Goal: Information Seeking & Learning: Learn about a topic

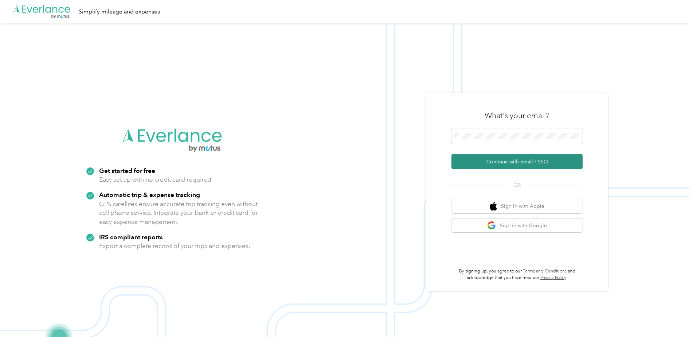
click at [513, 163] on button "Continue with Email / SSO" at bounding box center [517, 161] width 131 height 15
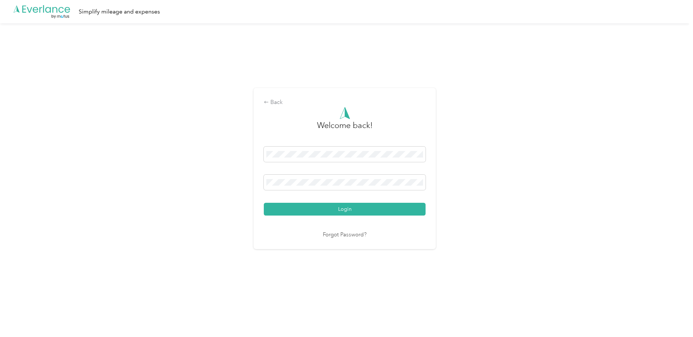
drag, startPoint x: 342, startPoint y: 207, endPoint x: 317, endPoint y: 201, distance: 25.8
click at [341, 207] on button "Login" at bounding box center [345, 209] width 162 height 13
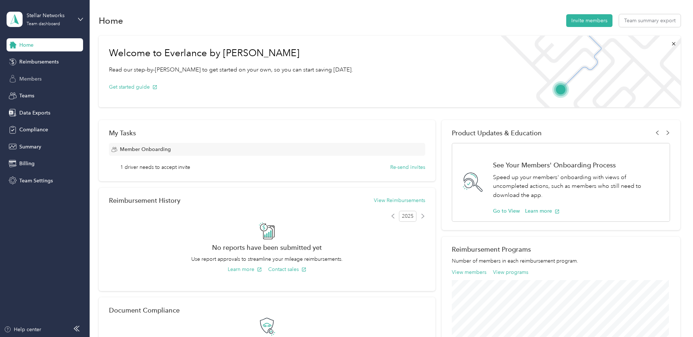
click at [43, 74] on div "Members" at bounding box center [45, 78] width 77 height 13
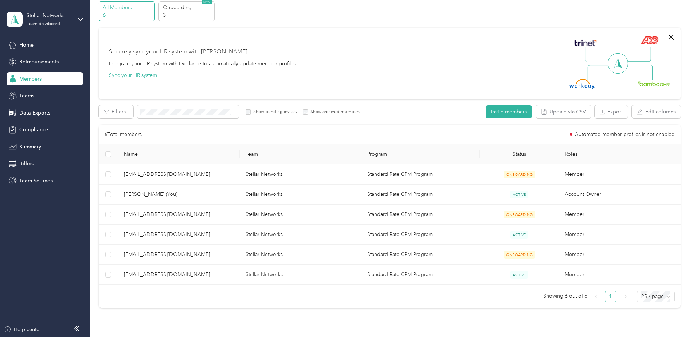
scroll to position [73, 0]
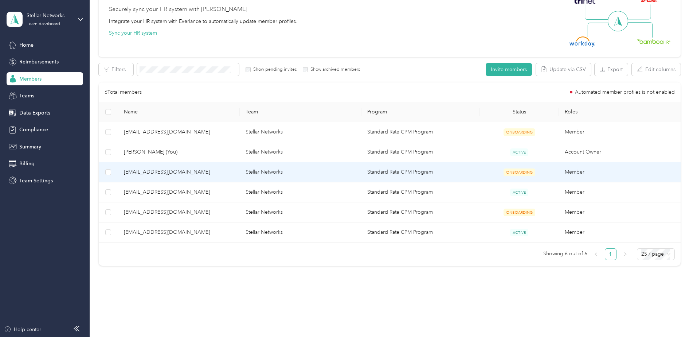
click at [327, 172] on td "Stellar Networks" at bounding box center [301, 172] width 122 height 20
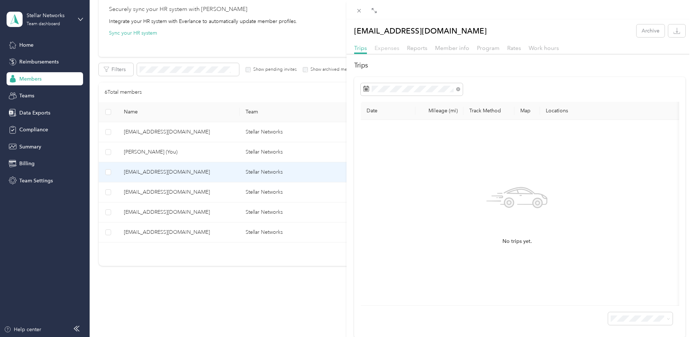
click at [390, 47] on span "Expenses" at bounding box center [387, 47] width 25 height 7
click at [418, 49] on span "Reports" at bounding box center [417, 47] width 20 height 7
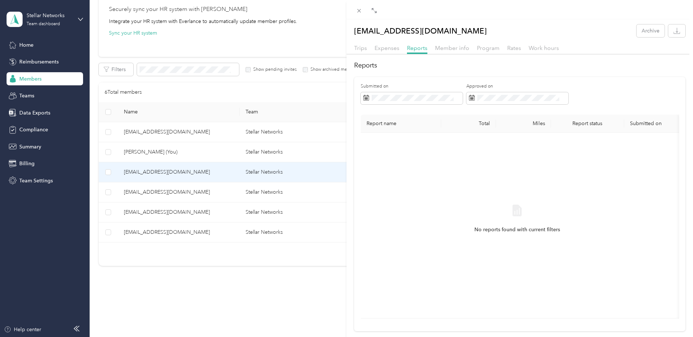
click at [198, 190] on div "[EMAIL_ADDRESS][DOMAIN_NAME] Archive Trips Expenses Reports Member info Program…" at bounding box center [346, 168] width 693 height 337
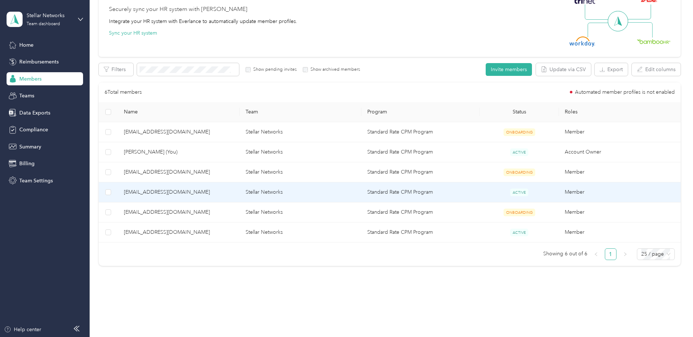
click at [179, 190] on span "[EMAIL_ADDRESS][DOMAIN_NAME]" at bounding box center [179, 192] width 110 height 8
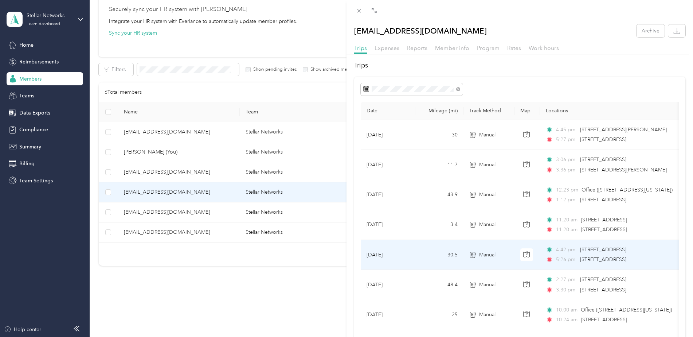
scroll to position [36, 0]
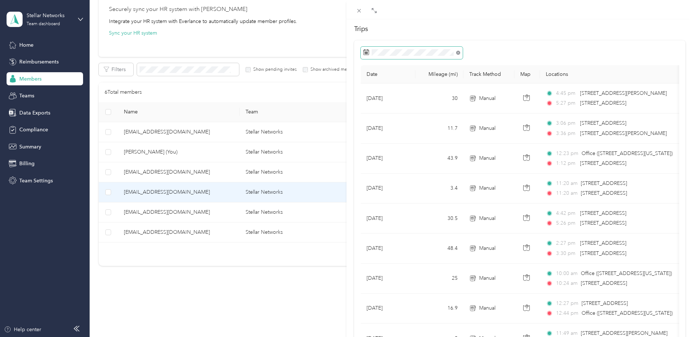
click at [459, 53] on icon at bounding box center [458, 53] width 4 height 4
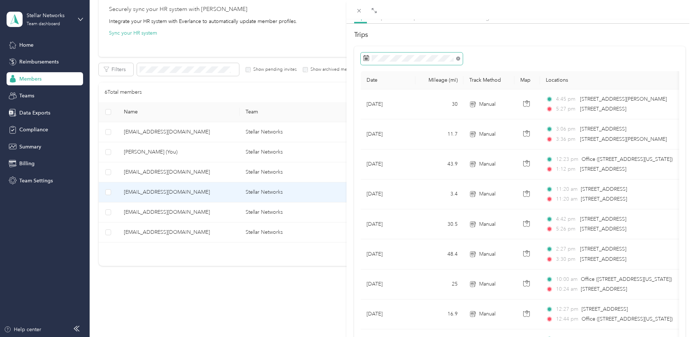
scroll to position [36, 0]
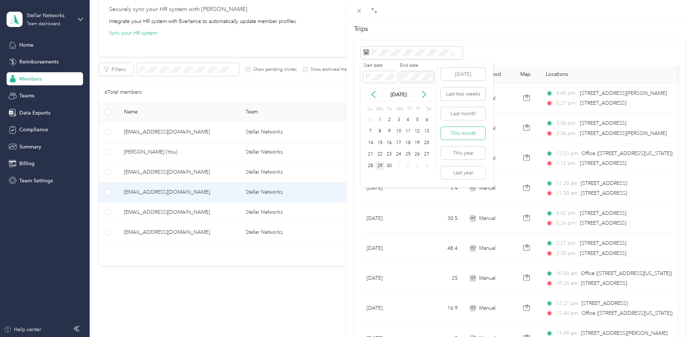
click at [469, 131] on button "This month" at bounding box center [463, 133] width 44 height 13
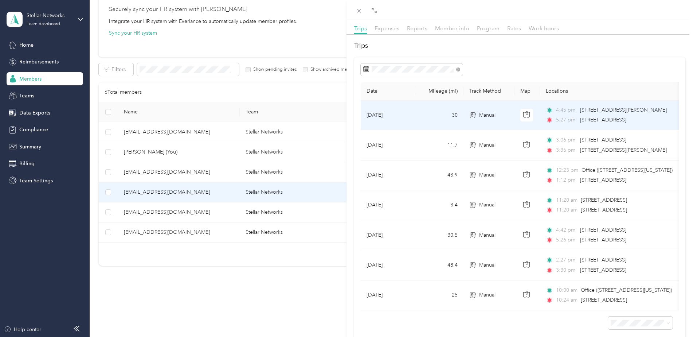
scroll to position [36, 0]
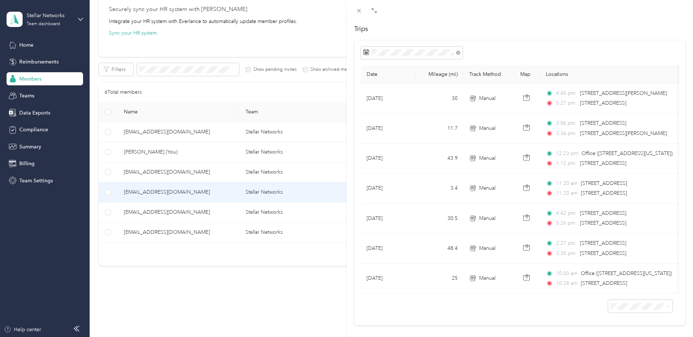
click at [154, 214] on div "[EMAIL_ADDRESS][DOMAIN_NAME] Archive Trips Expenses Reports Member info Program…" at bounding box center [346, 168] width 693 height 337
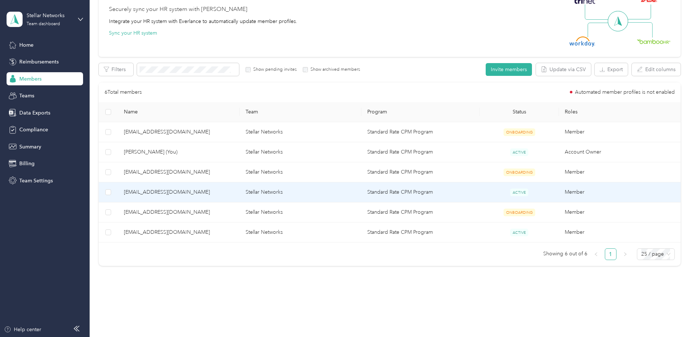
scroll to position [31, 0]
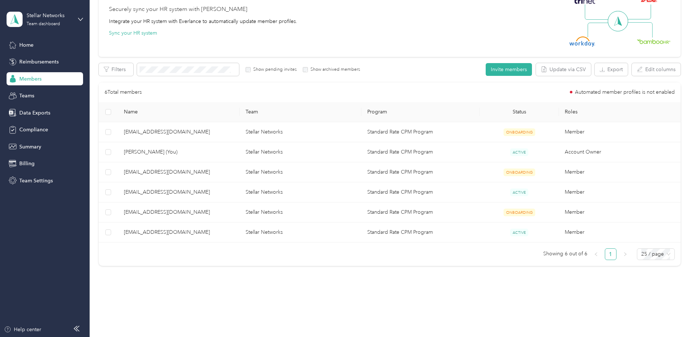
click at [160, 211] on span "[EMAIL_ADDRESS][DOMAIN_NAME]" at bounding box center [179, 212] width 110 height 8
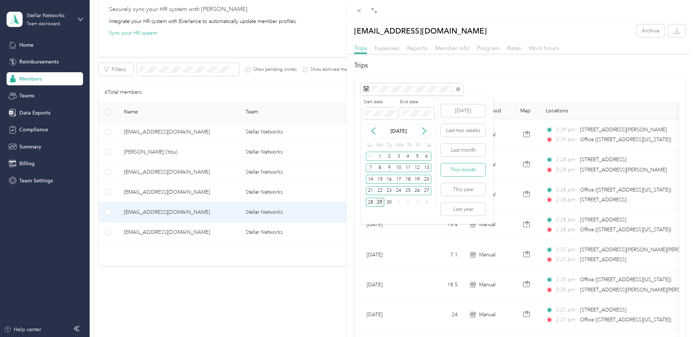
click at [467, 169] on button "This month" at bounding box center [463, 169] width 44 height 13
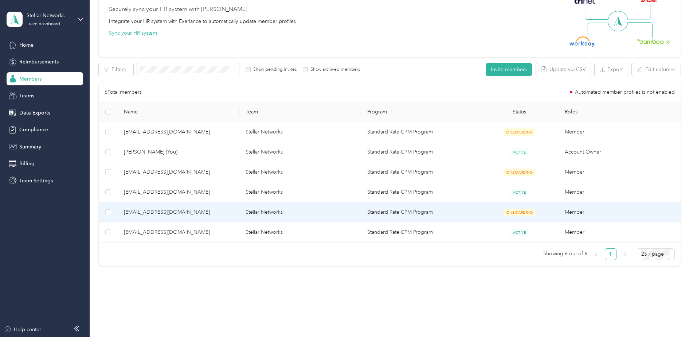
click at [213, 210] on span "[EMAIL_ADDRESS][DOMAIN_NAME]" at bounding box center [179, 212] width 110 height 8
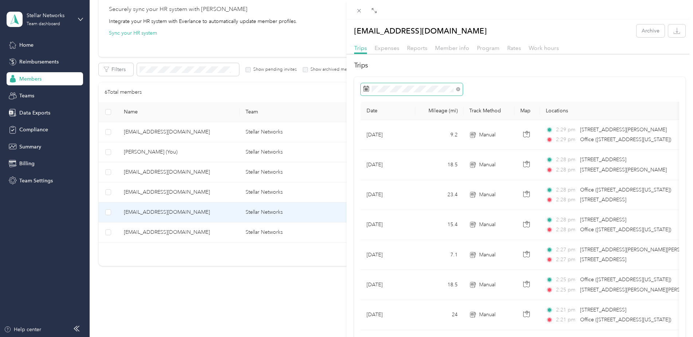
click at [456, 87] on span at bounding box center [458, 89] width 4 height 6
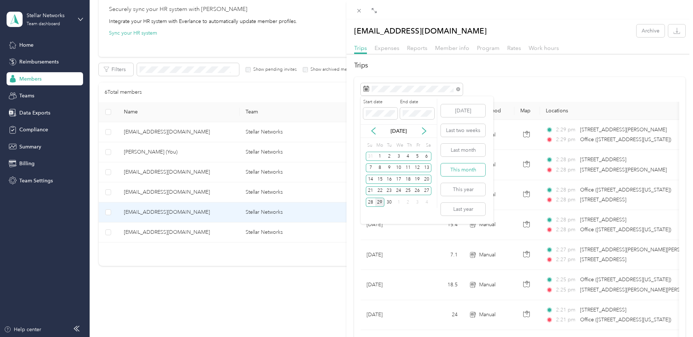
click at [474, 172] on button "This month" at bounding box center [463, 169] width 44 height 13
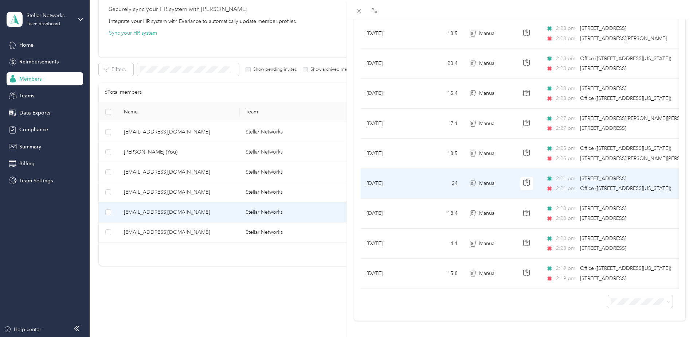
scroll to position [145, 0]
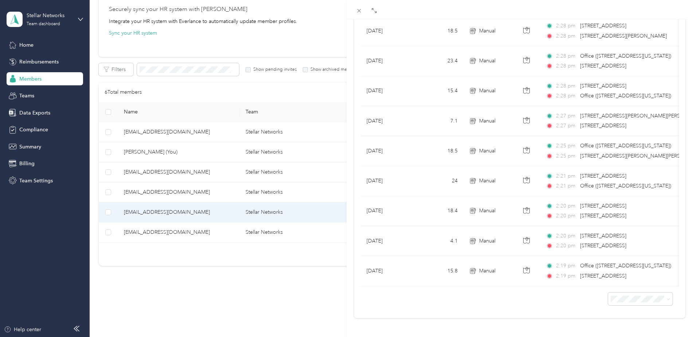
click at [210, 237] on div "[EMAIL_ADDRESS][DOMAIN_NAME] Archive Trips Expenses Reports Member info Program…" at bounding box center [346, 168] width 693 height 337
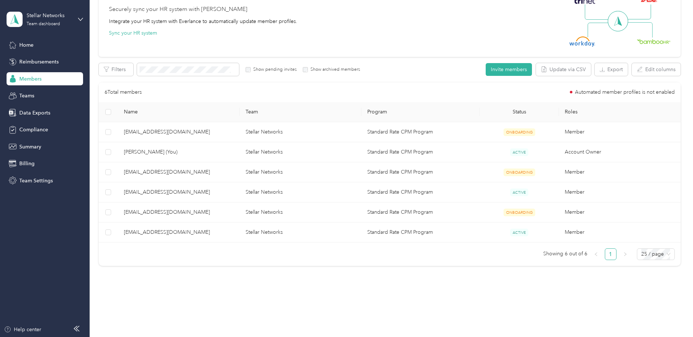
scroll to position [31, 0]
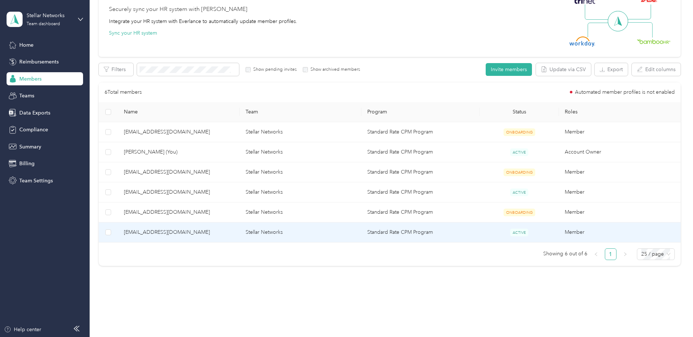
click at [212, 231] on span "[EMAIL_ADDRESS][DOMAIN_NAME]" at bounding box center [179, 232] width 110 height 8
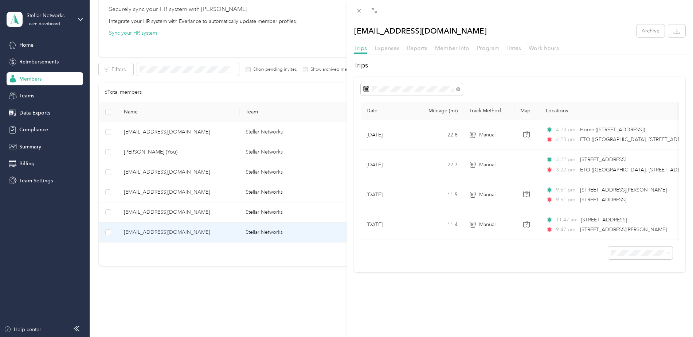
click at [199, 132] on div "[EMAIL_ADDRESS][DOMAIN_NAME] Archive Trips Expenses Reports Member info Program…" at bounding box center [346, 168] width 693 height 337
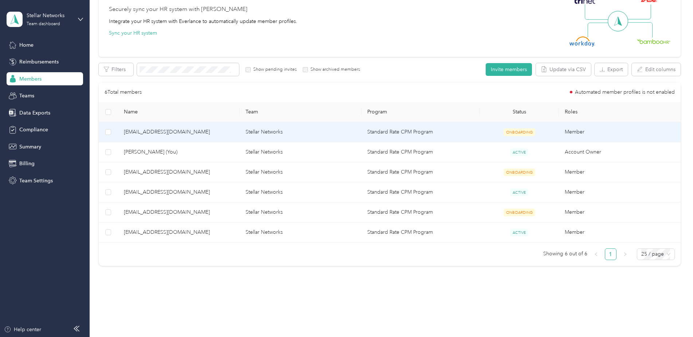
click at [202, 133] on span "[EMAIL_ADDRESS][DOMAIN_NAME]" at bounding box center [179, 132] width 110 height 8
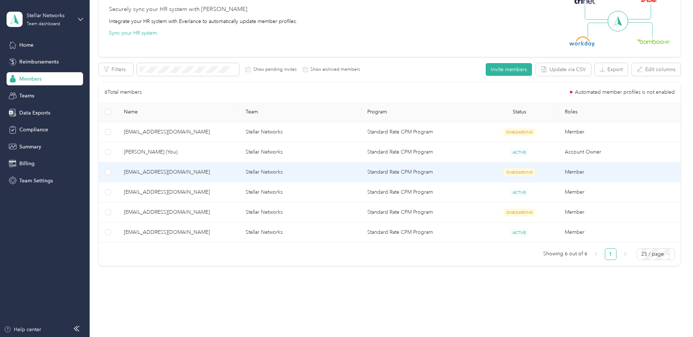
click at [210, 172] on span "[EMAIL_ADDRESS][DOMAIN_NAME]" at bounding box center [179, 172] width 110 height 8
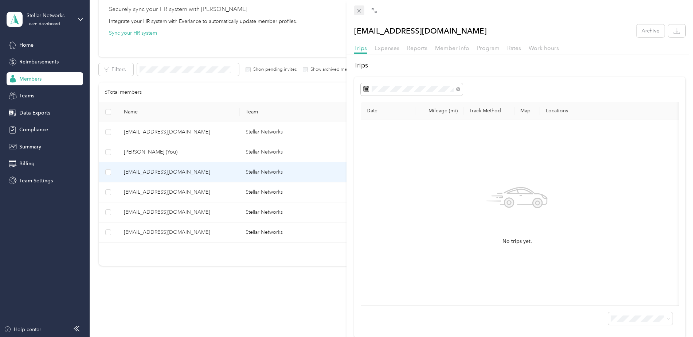
click at [359, 11] on icon at bounding box center [359, 11] width 6 height 6
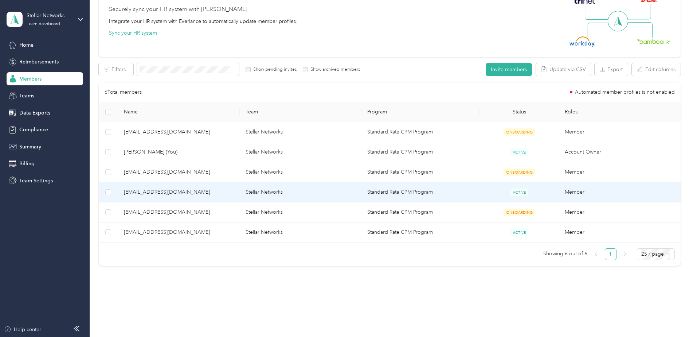
click at [207, 195] on span "[EMAIL_ADDRESS][DOMAIN_NAME]" at bounding box center [179, 192] width 110 height 8
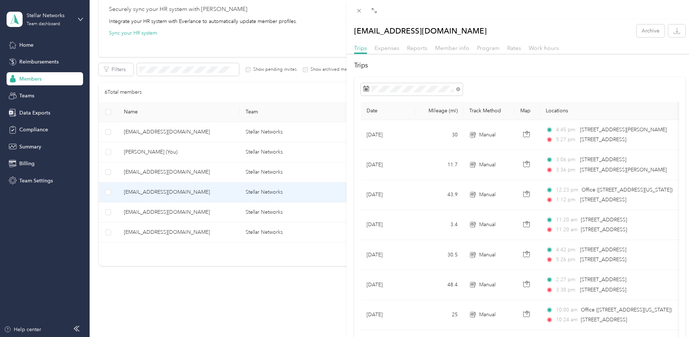
click at [531, 90] on div at bounding box center [520, 89] width 319 height 12
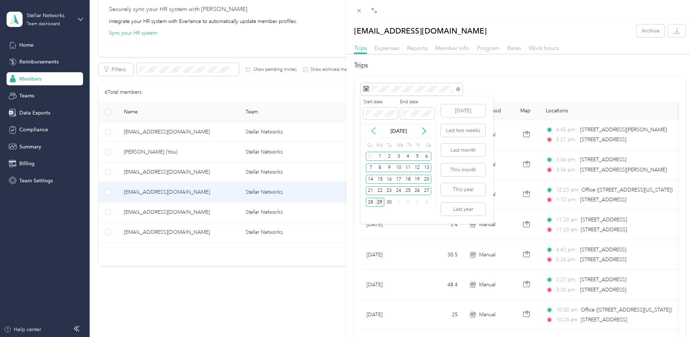
click at [373, 131] on icon at bounding box center [373, 130] width 7 height 7
click at [371, 191] on div "17" at bounding box center [370, 190] width 9 height 9
click at [425, 132] on icon at bounding box center [424, 130] width 7 height 7
click at [380, 202] on div "29" at bounding box center [379, 202] width 9 height 9
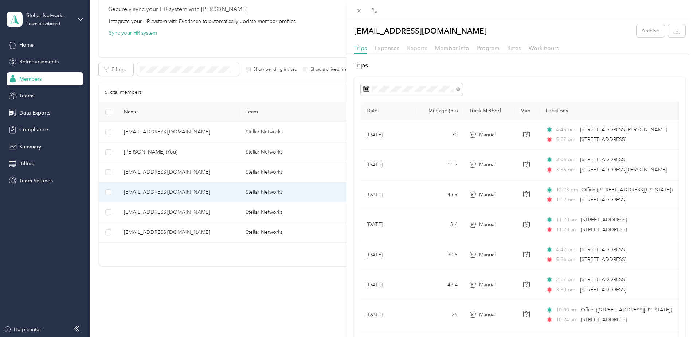
click at [416, 47] on span "Reports" at bounding box center [417, 47] width 20 height 7
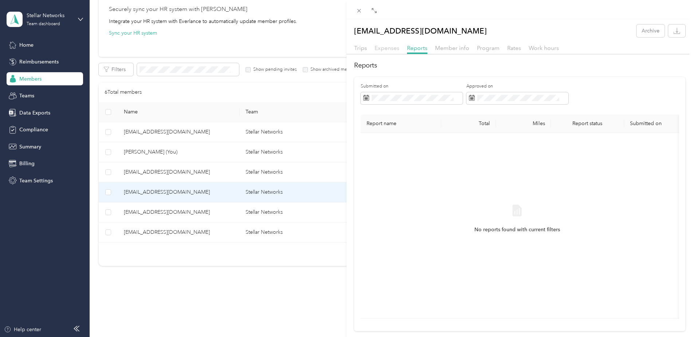
click at [394, 49] on span "Expenses" at bounding box center [387, 47] width 25 height 7
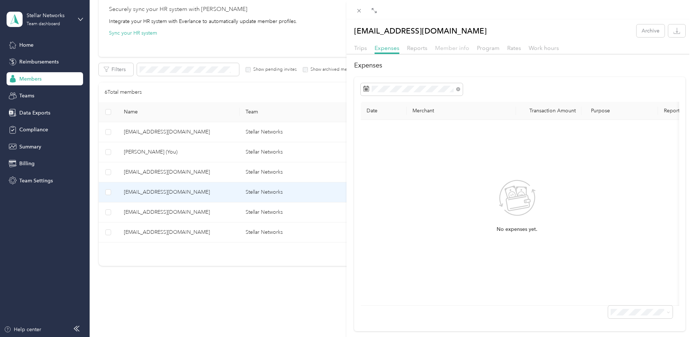
click at [450, 47] on span "Member info" at bounding box center [452, 47] width 34 height 7
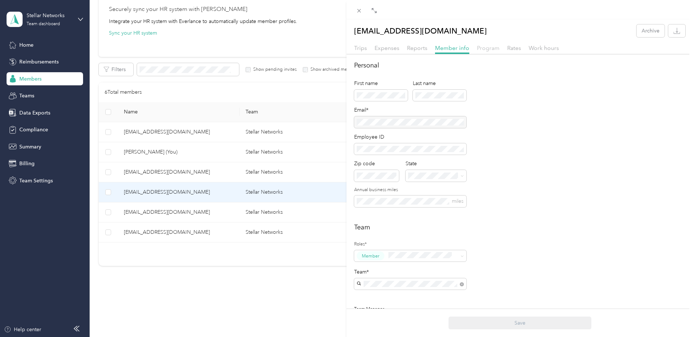
click at [495, 51] on span "Program" at bounding box center [488, 47] width 23 height 7
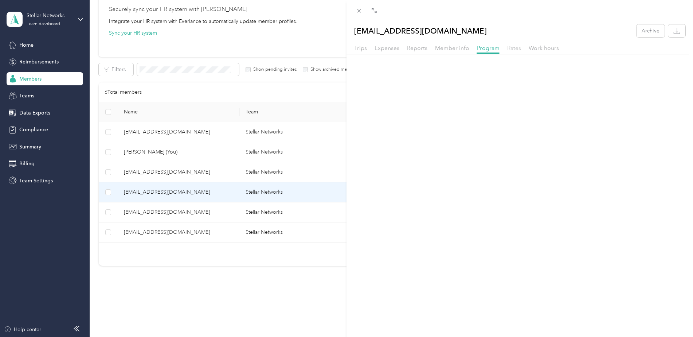
click at [513, 48] on span "Rates" at bounding box center [514, 47] width 14 height 7
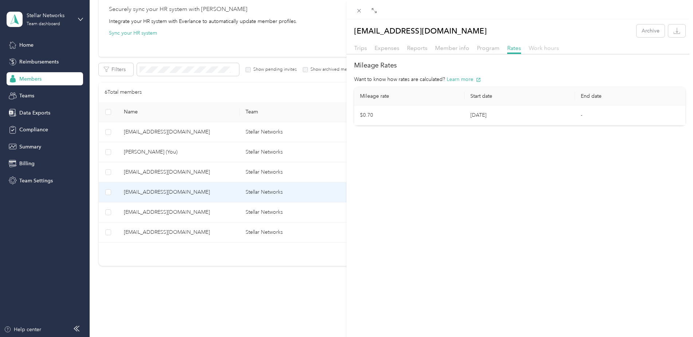
click at [550, 49] on span "Work hours" at bounding box center [544, 47] width 30 height 7
click at [456, 48] on span "Member info" at bounding box center [452, 47] width 34 height 7
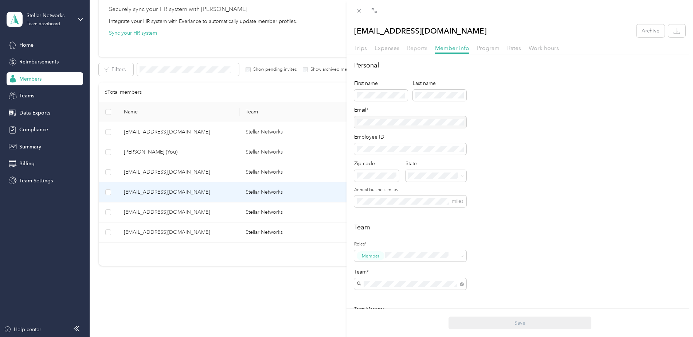
click at [422, 48] on span "Reports" at bounding box center [417, 47] width 20 height 7
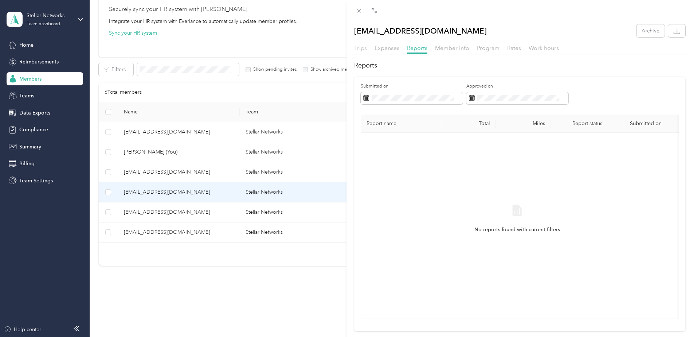
click at [365, 48] on span "Trips" at bounding box center [360, 47] width 13 height 7
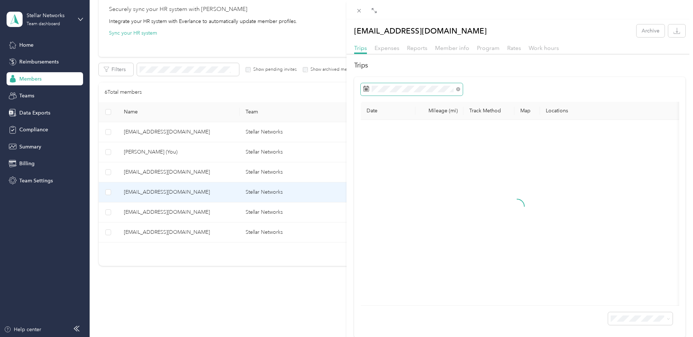
click at [415, 92] on span at bounding box center [412, 89] width 102 height 12
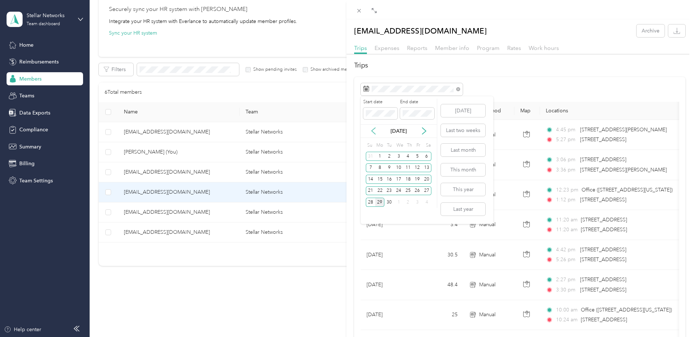
click at [373, 130] on icon at bounding box center [373, 130] width 7 height 7
click at [371, 192] on div "17" at bounding box center [370, 190] width 9 height 9
click at [424, 133] on icon at bounding box center [424, 130] width 7 height 7
click at [380, 203] on div "29" at bounding box center [379, 202] width 9 height 9
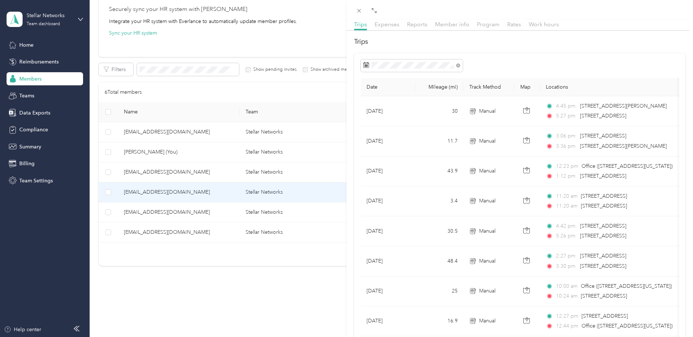
scroll to position [36, 0]
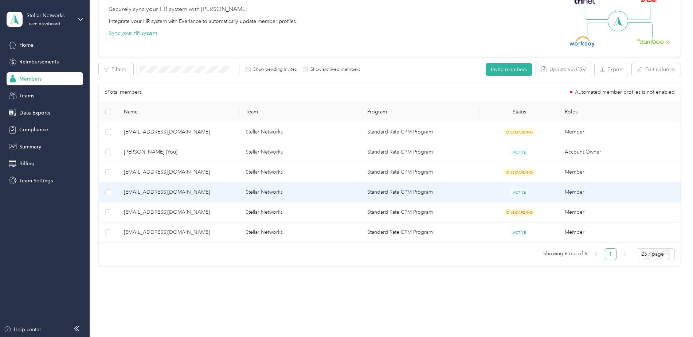
scroll to position [31, 0]
click at [191, 191] on span "[EMAIL_ADDRESS][DOMAIN_NAME]" at bounding box center [179, 192] width 110 height 8
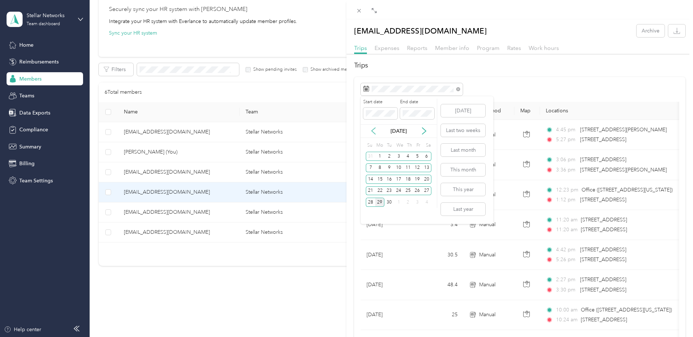
click at [371, 128] on icon at bounding box center [373, 130] width 7 height 7
click at [371, 192] on div "17" at bounding box center [370, 190] width 9 height 9
click at [424, 131] on icon at bounding box center [424, 130] width 7 height 7
click at [380, 202] on div "29" at bounding box center [379, 202] width 9 height 9
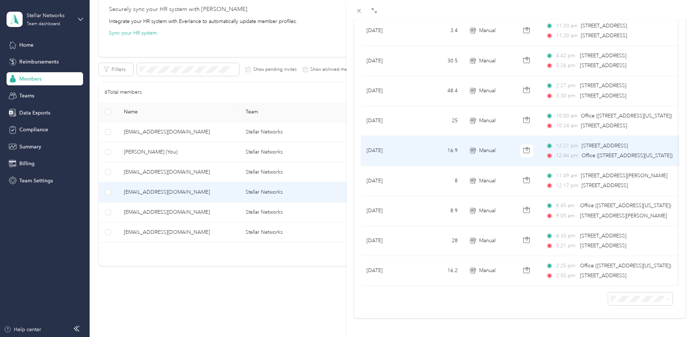
scroll to position [205, 0]
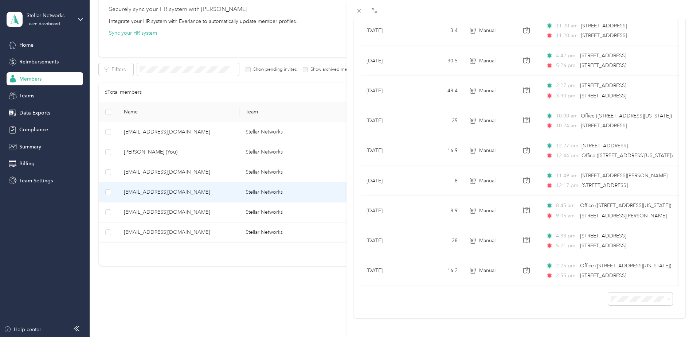
click at [203, 313] on div "[EMAIL_ADDRESS][DOMAIN_NAME] Archive Trips Expenses Reports Member info Program…" at bounding box center [346, 168] width 693 height 337
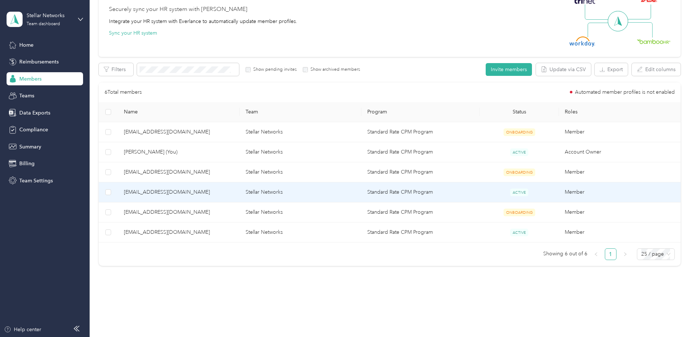
scroll to position [31, 0]
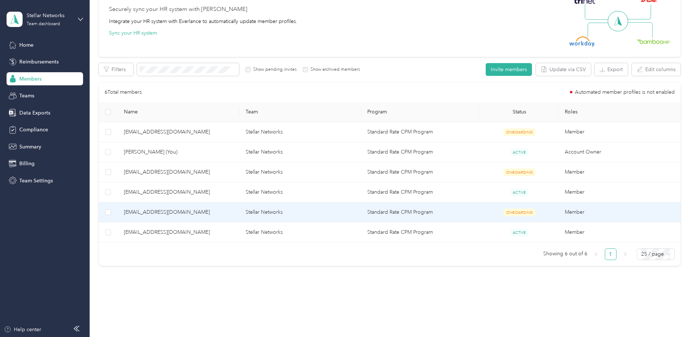
click at [179, 216] on span "[EMAIL_ADDRESS][DOMAIN_NAME]" at bounding box center [179, 212] width 110 height 8
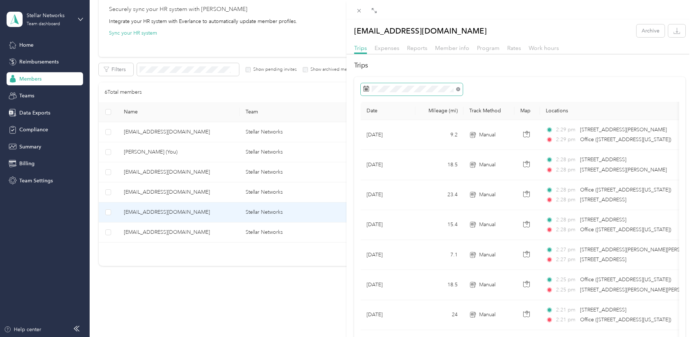
click at [458, 89] on icon at bounding box center [458, 89] width 4 height 4
click at [373, 131] on icon at bounding box center [373, 130] width 7 height 7
click at [371, 191] on div "17" at bounding box center [370, 190] width 9 height 9
click at [425, 131] on icon at bounding box center [424, 130] width 7 height 7
click at [381, 202] on div "29" at bounding box center [379, 202] width 9 height 9
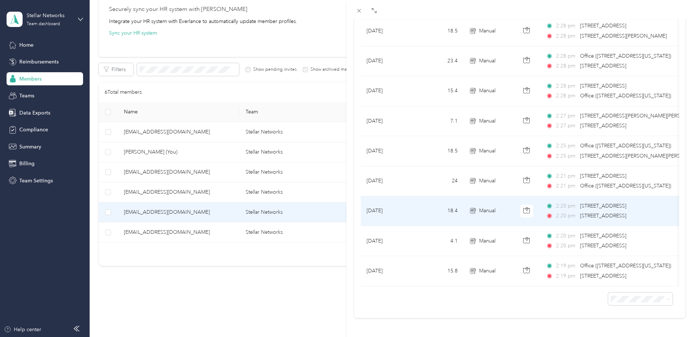
scroll to position [145, 0]
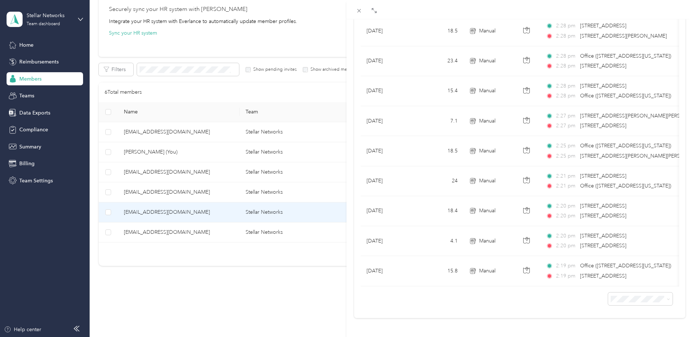
click at [201, 234] on div "[EMAIL_ADDRESS][DOMAIN_NAME] Archive Trips Expenses Reports Member info Program…" at bounding box center [346, 168] width 693 height 337
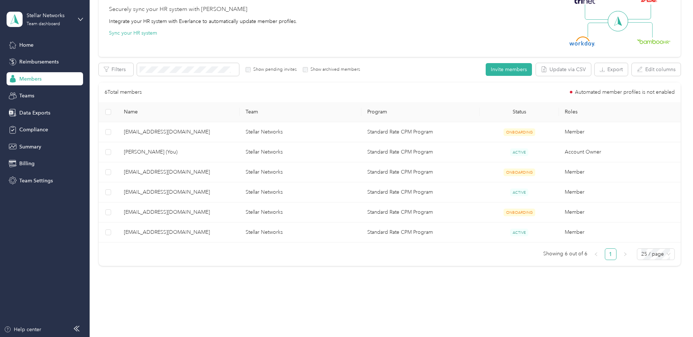
scroll to position [31, 0]
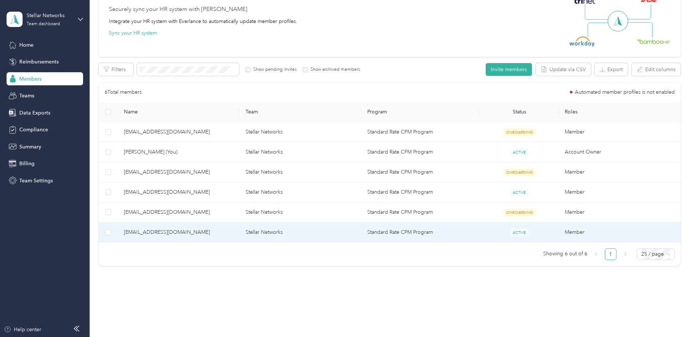
click at [210, 229] on span "[EMAIL_ADDRESS][DOMAIN_NAME]" at bounding box center [179, 232] width 110 height 8
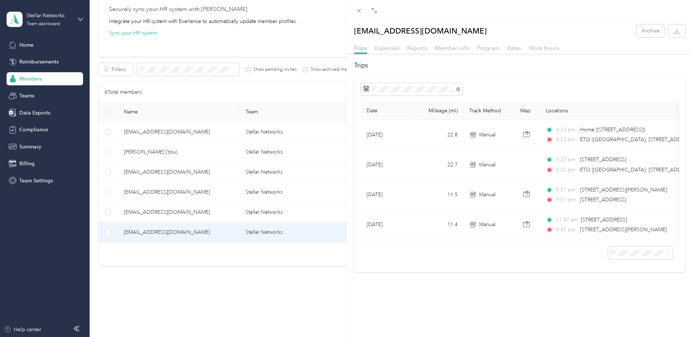
click at [202, 87] on div "[EMAIL_ADDRESS][DOMAIN_NAME] Archive Trips Expenses Reports Member info Program…" at bounding box center [346, 168] width 693 height 337
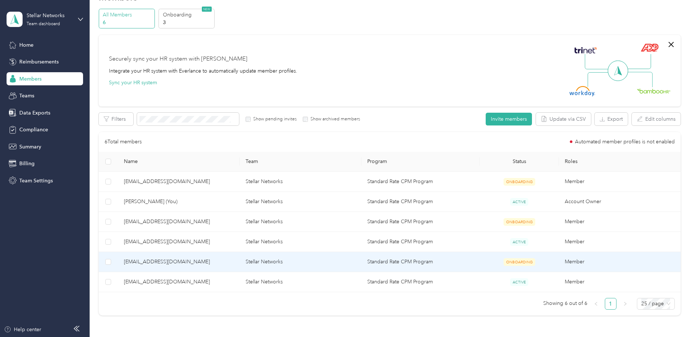
scroll to position [36, 0]
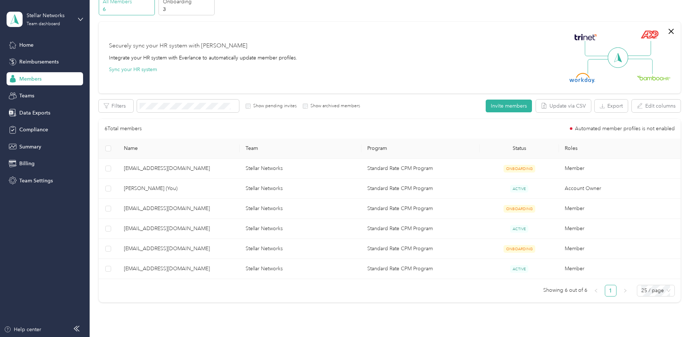
click at [380, 61] on div "Securely sync your HR system with Everlance Integrate your HR system with Everl…" at bounding box center [386, 57] width 555 height 51
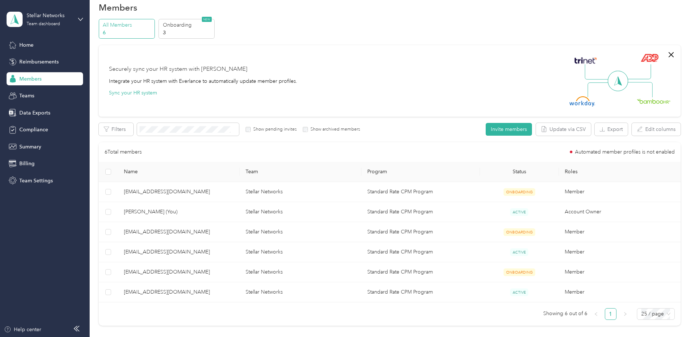
scroll to position [0, 0]
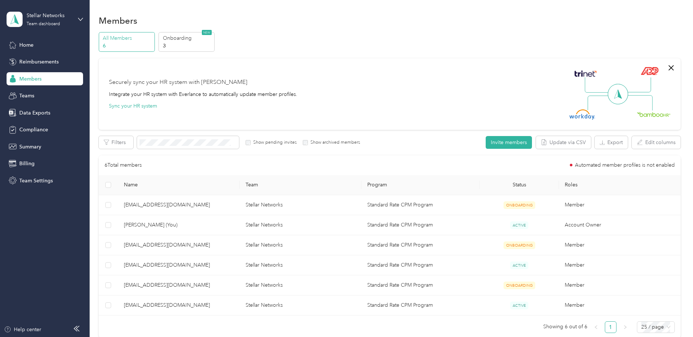
click at [112, 36] on p "All Members" at bounding box center [128, 38] width 50 height 8
